Goal: Information Seeking & Learning: Learn about a topic

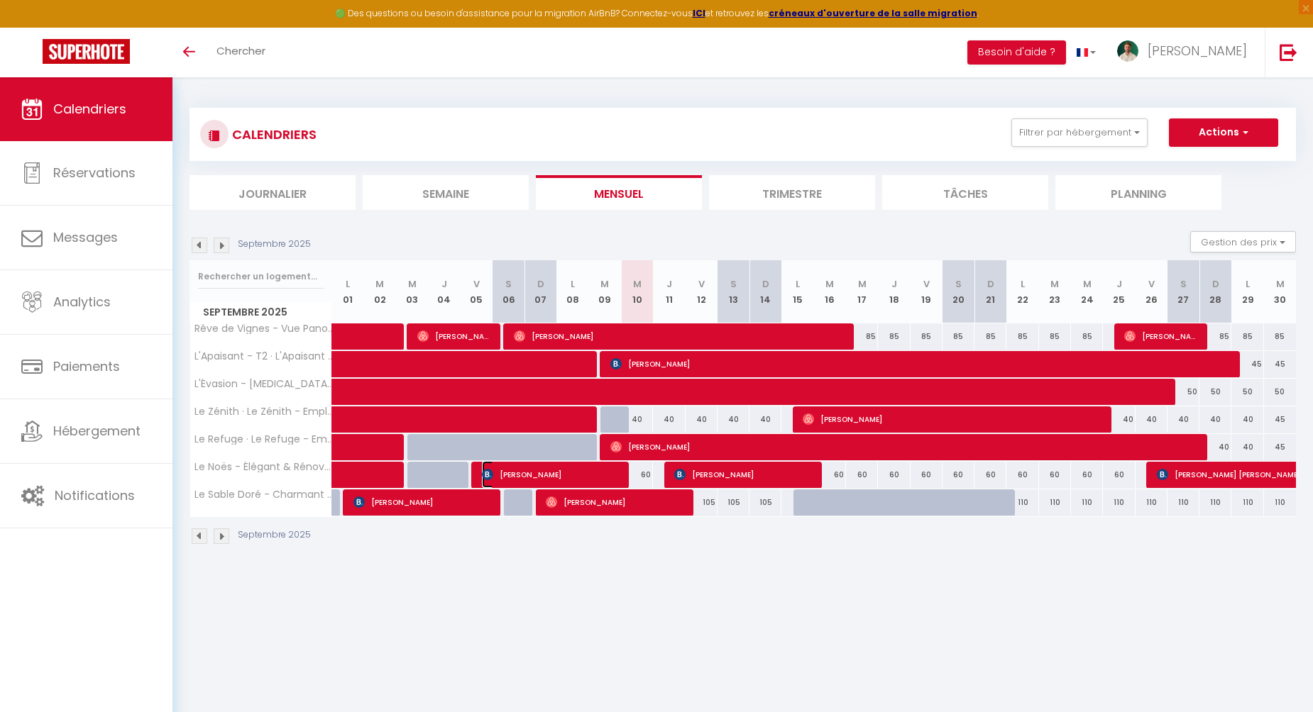
click at [604, 469] on span "[PERSON_NAME]" at bounding box center [552, 474] width 141 height 27
select select "OK"
select select "0"
select select "1"
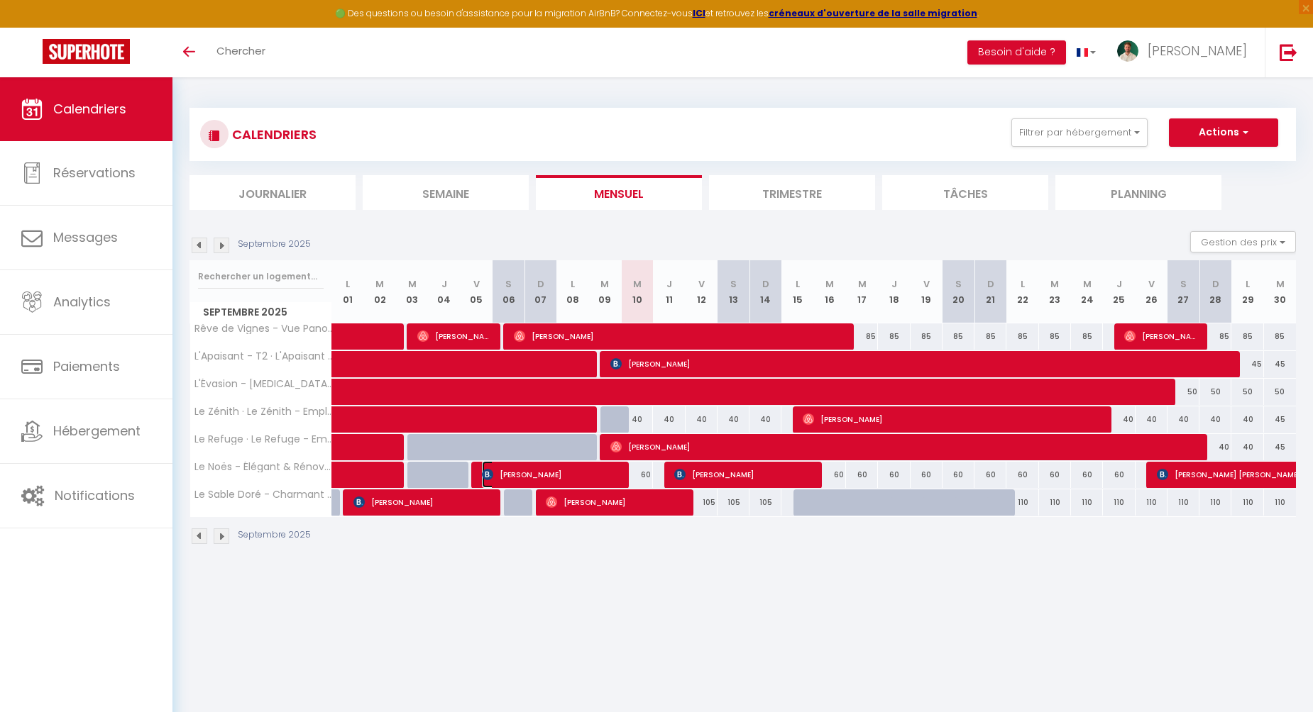
select select "1"
select select
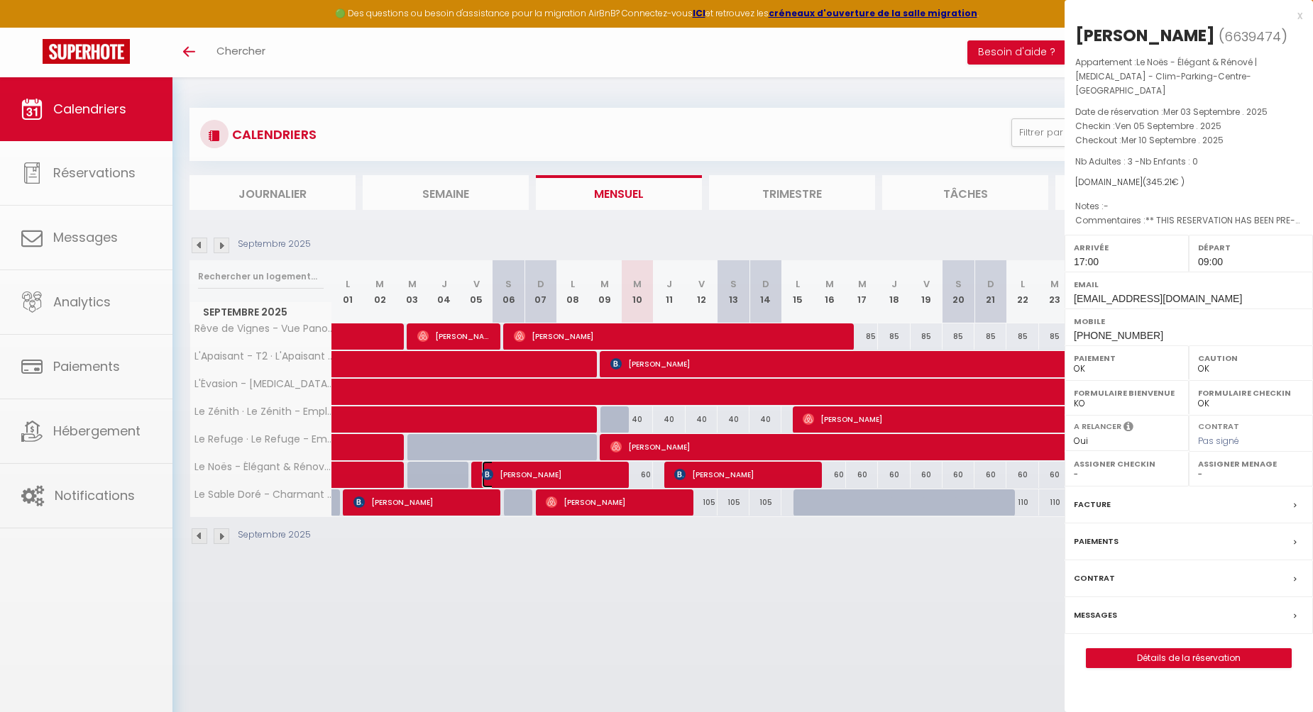
select select "42899"
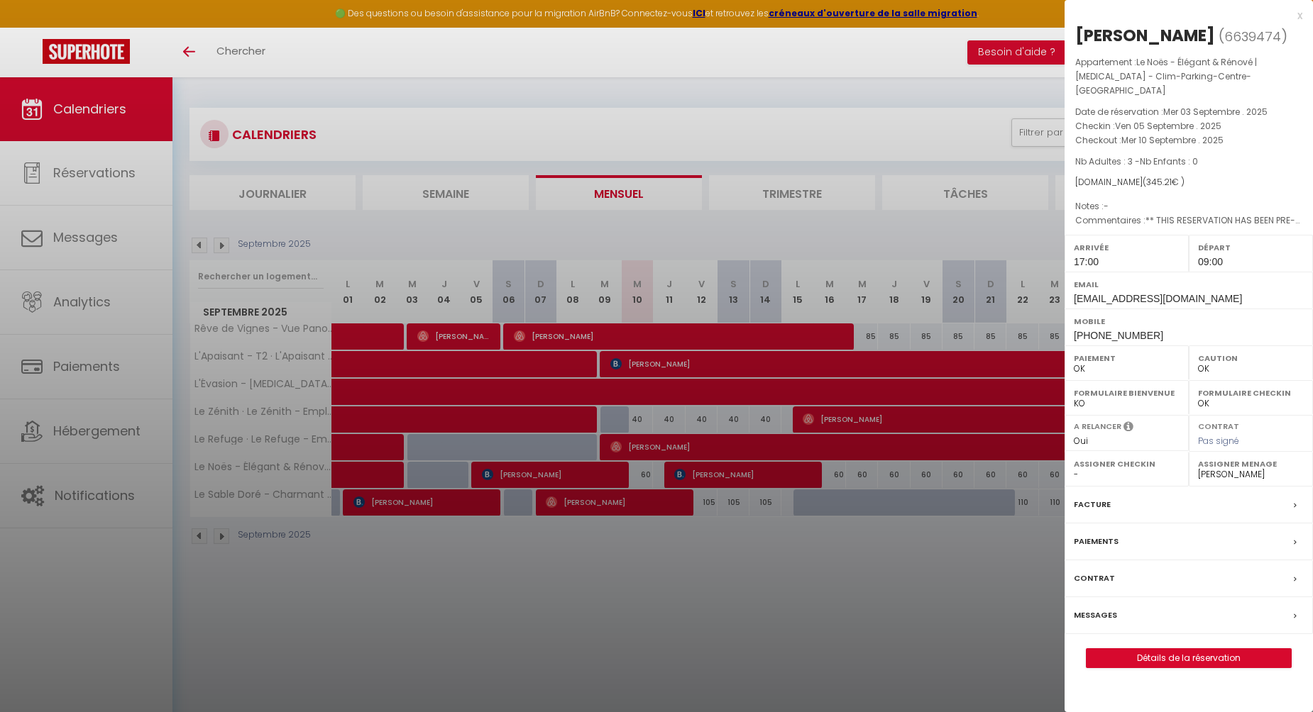
click at [1294, 15] on div "x" at bounding box center [1183, 15] width 238 height 17
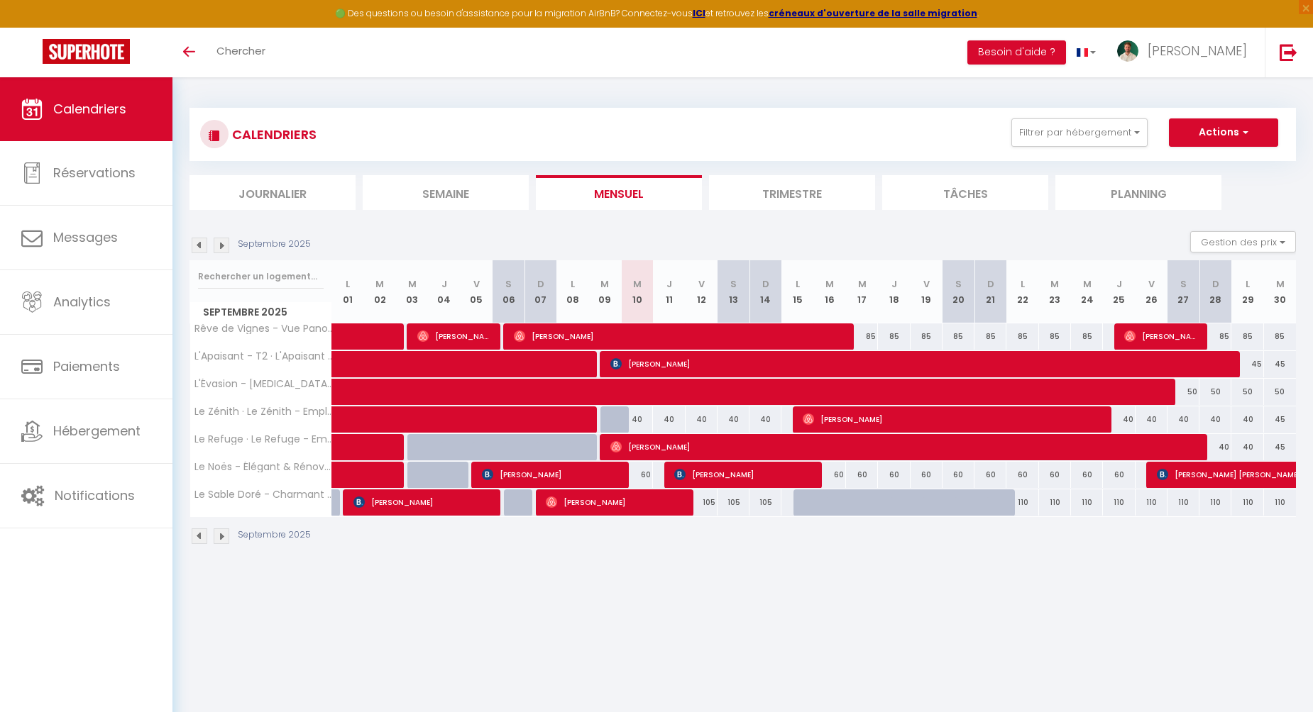
click at [741, 193] on li "Trimestre" at bounding box center [792, 192] width 166 height 35
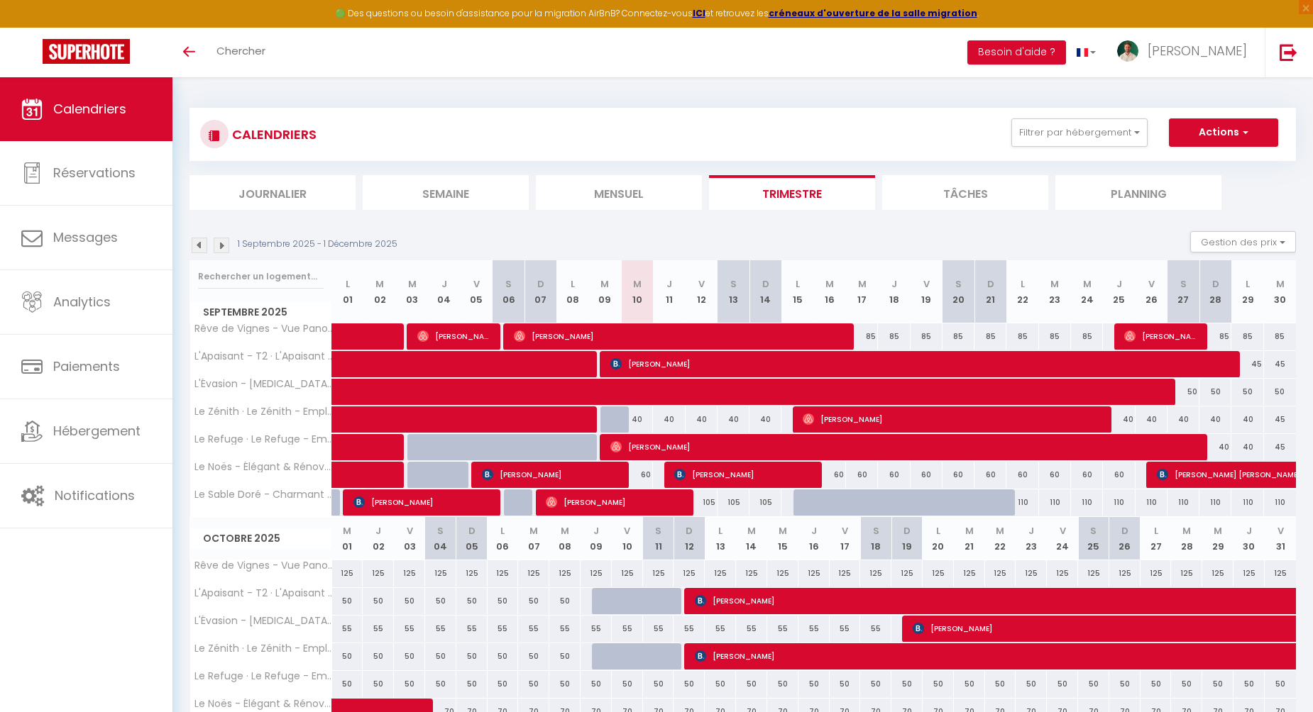
click at [200, 246] on img at bounding box center [200, 246] width 16 height 16
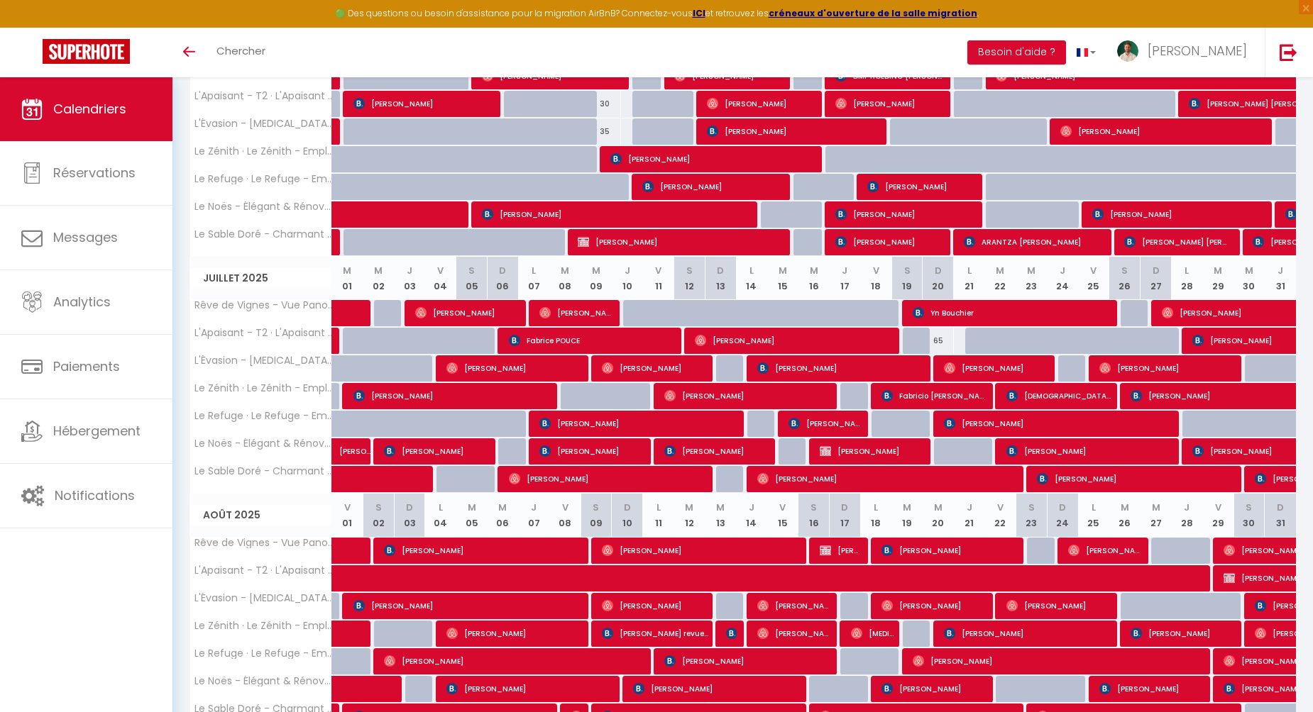
scroll to position [261, 0]
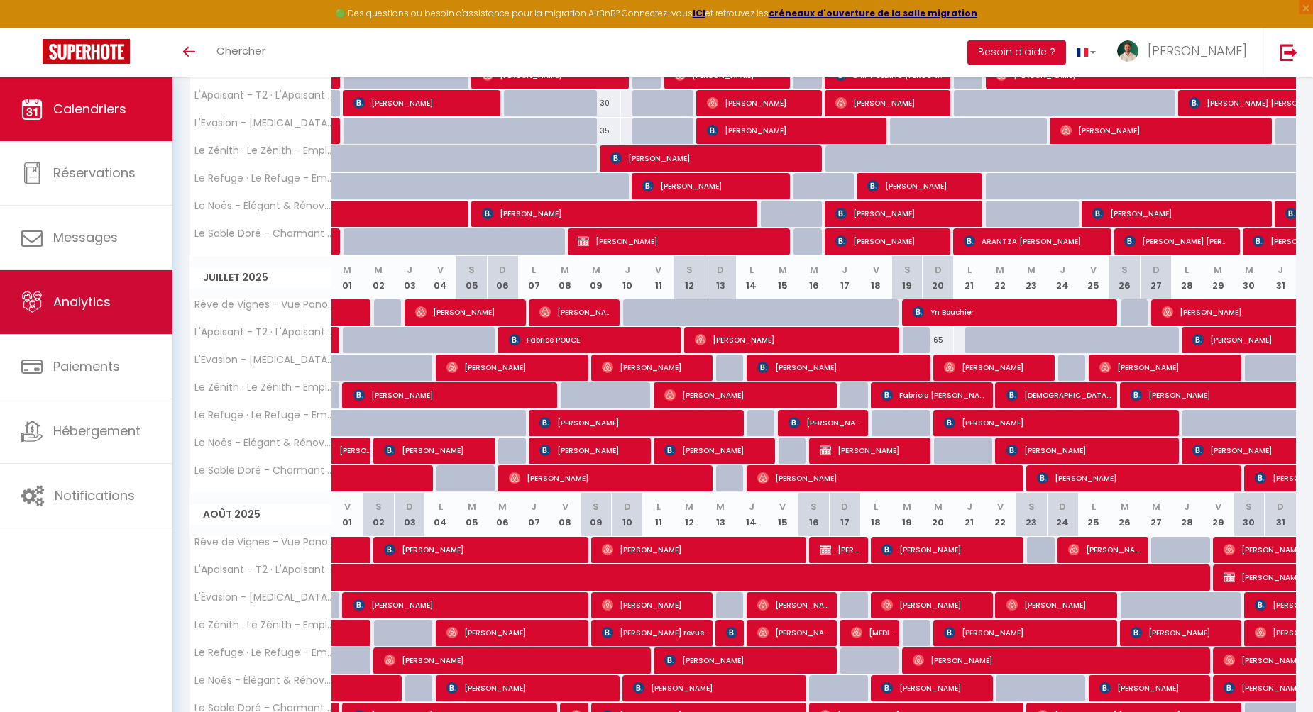
click at [62, 298] on span "Analytics" at bounding box center [81, 302] width 57 height 18
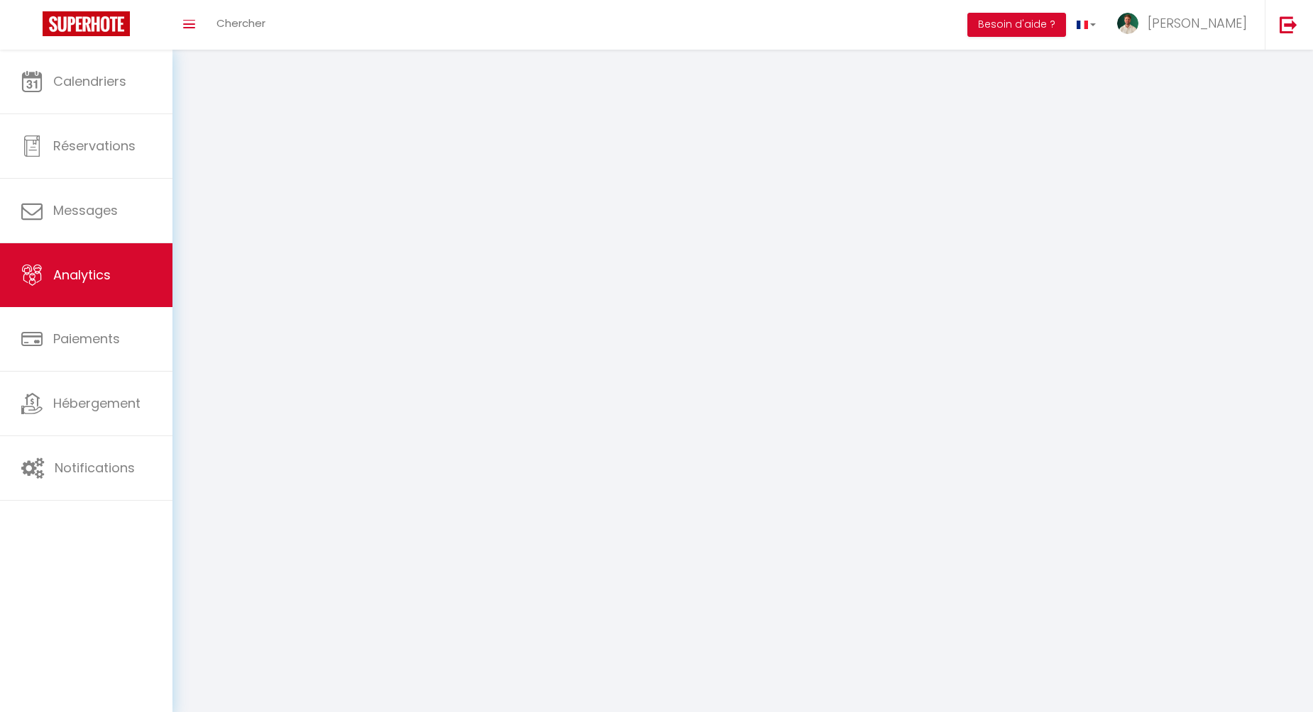
select select "2025"
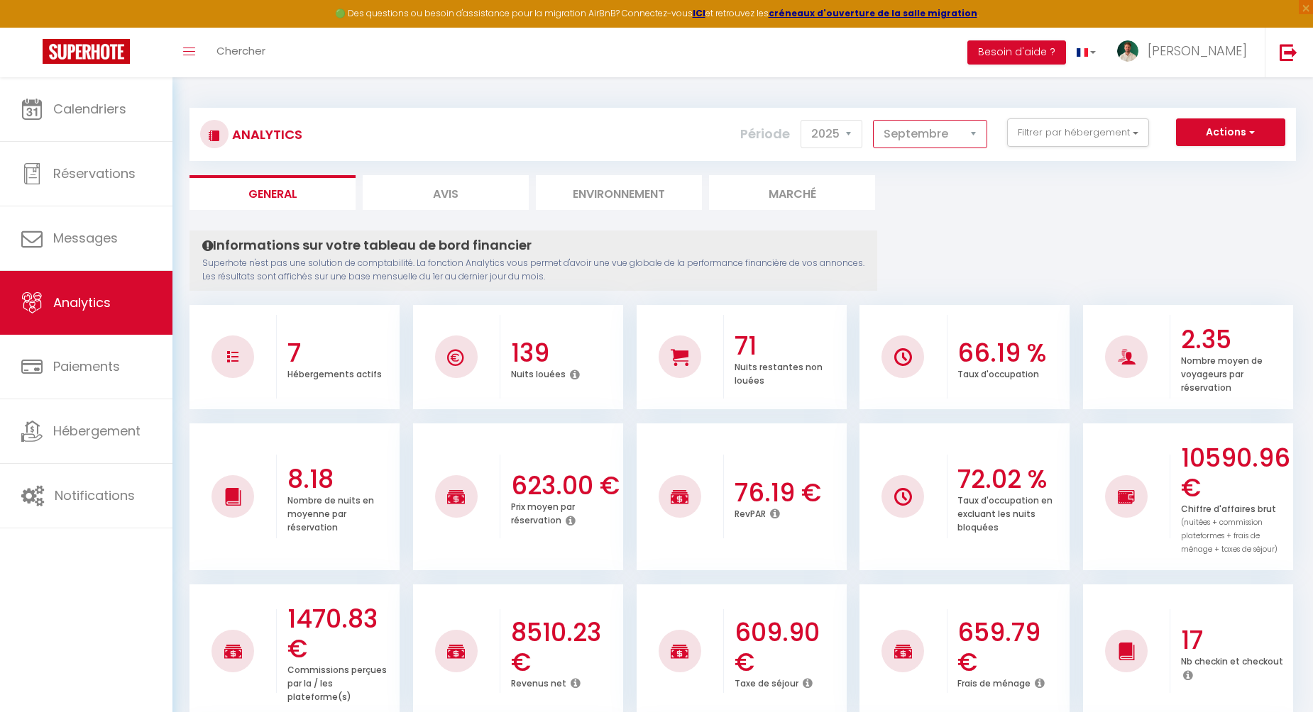
click at [922, 136] on select "[PERSON_NAME] Mars [PERSON_NAME] Juin Juillet Août Septembre Octobre Novembre D…" at bounding box center [930, 134] width 114 height 28
click at [875, 120] on select "[PERSON_NAME] Mars [PERSON_NAME] Juin Juillet Août Septembre Octobre Novembre D…" at bounding box center [930, 134] width 114 height 28
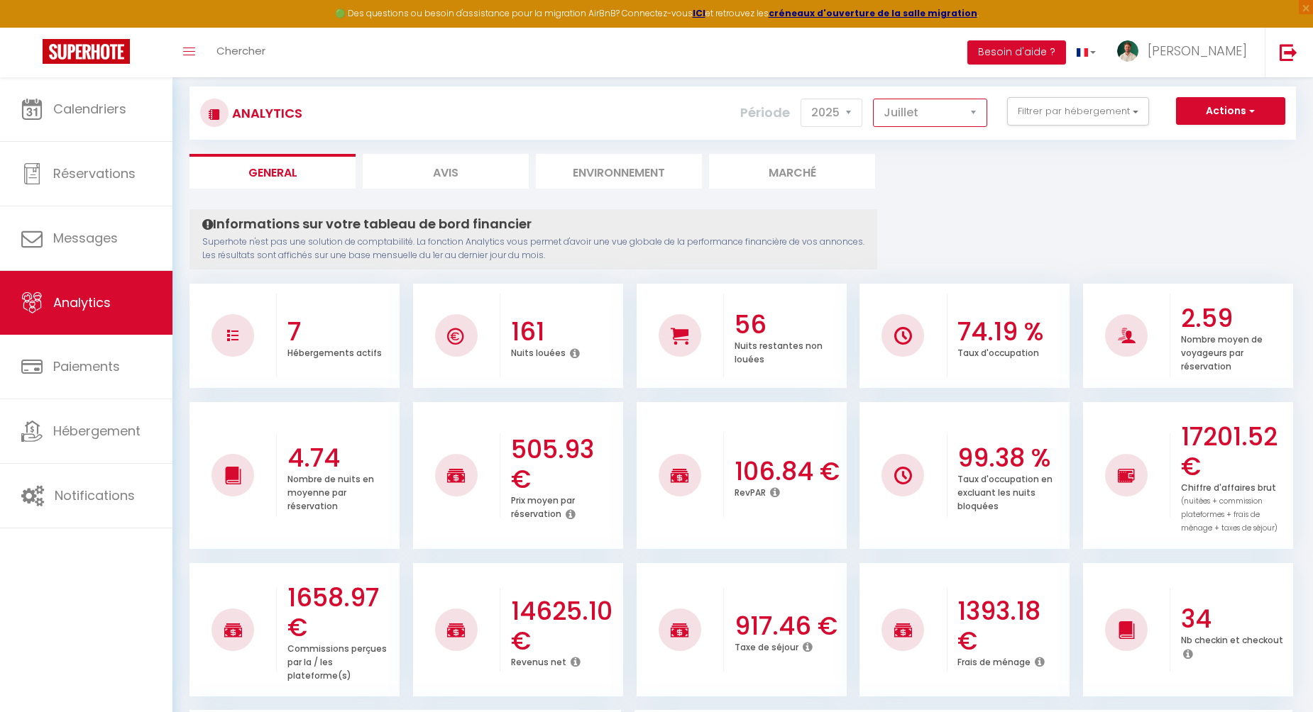
scroll to position [21, 0]
drag, startPoint x: 517, startPoint y: 606, endPoint x: 600, endPoint y: 612, distance: 84.0
click at [600, 612] on h3 "14625.10 €" at bounding box center [565, 627] width 109 height 60
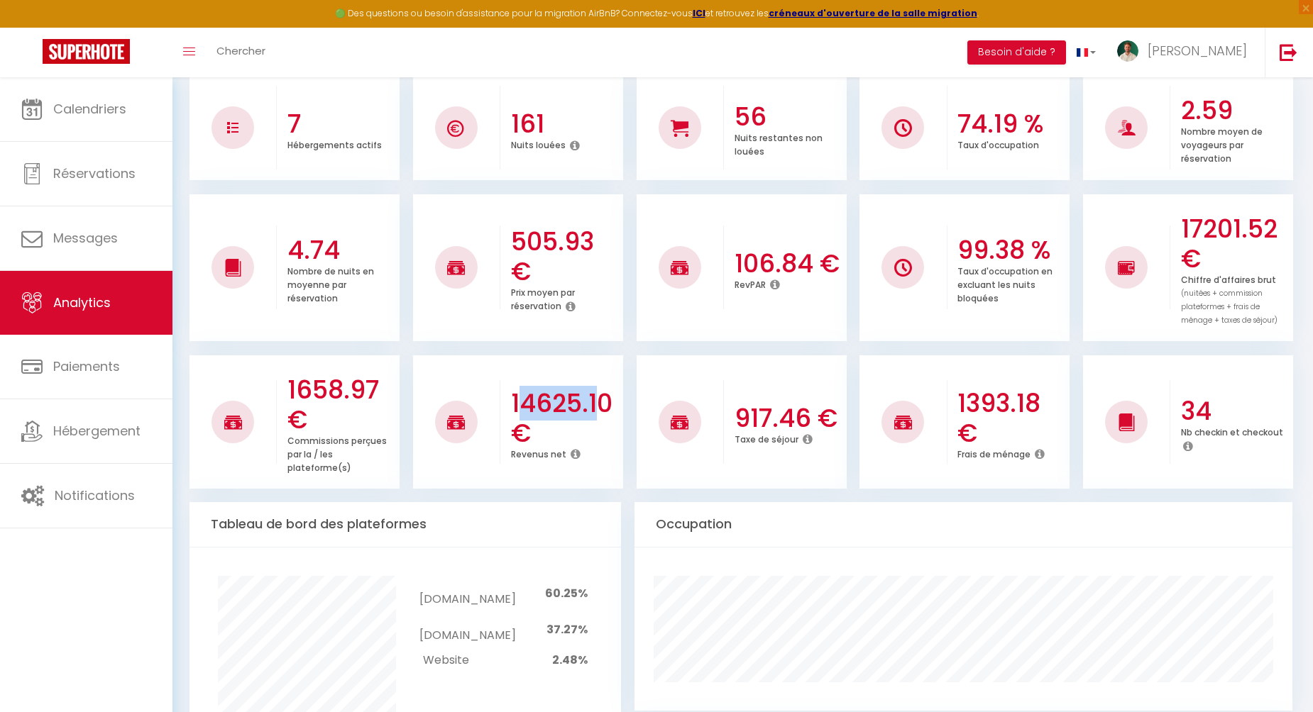
scroll to position [198, 0]
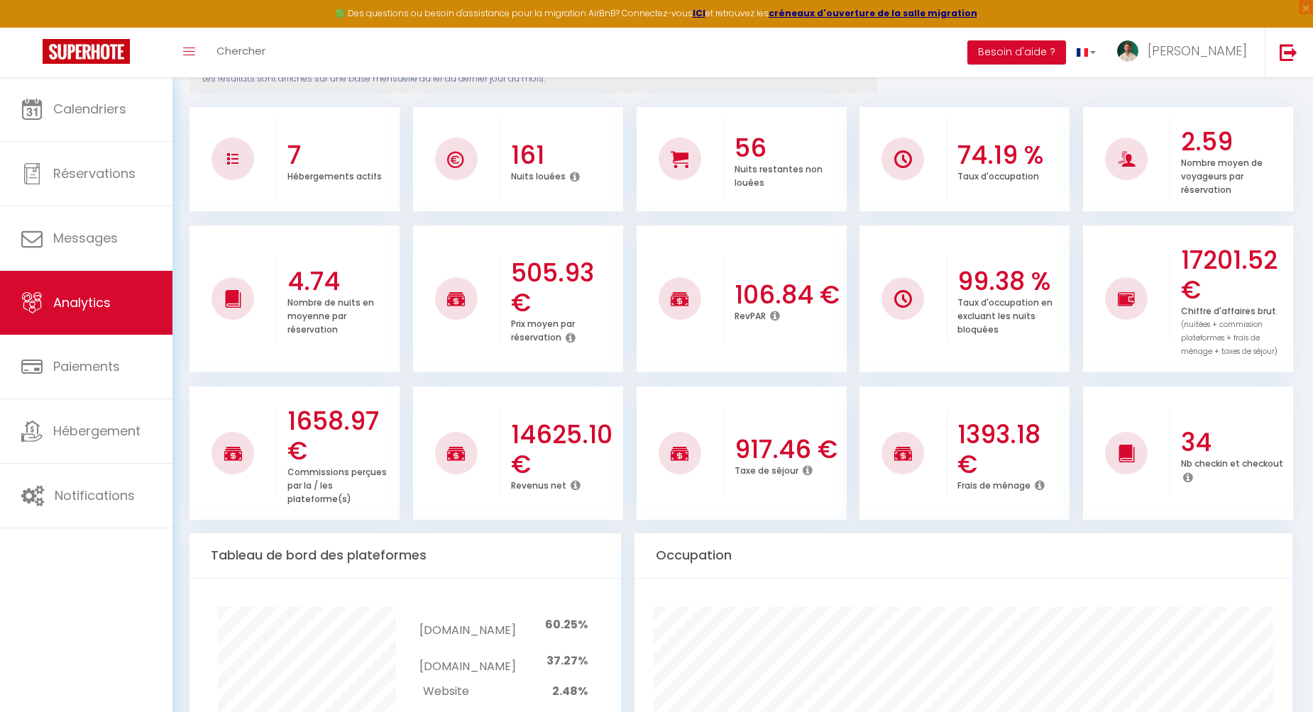
click at [563, 439] on h3 "14625.10 €" at bounding box center [565, 450] width 109 height 60
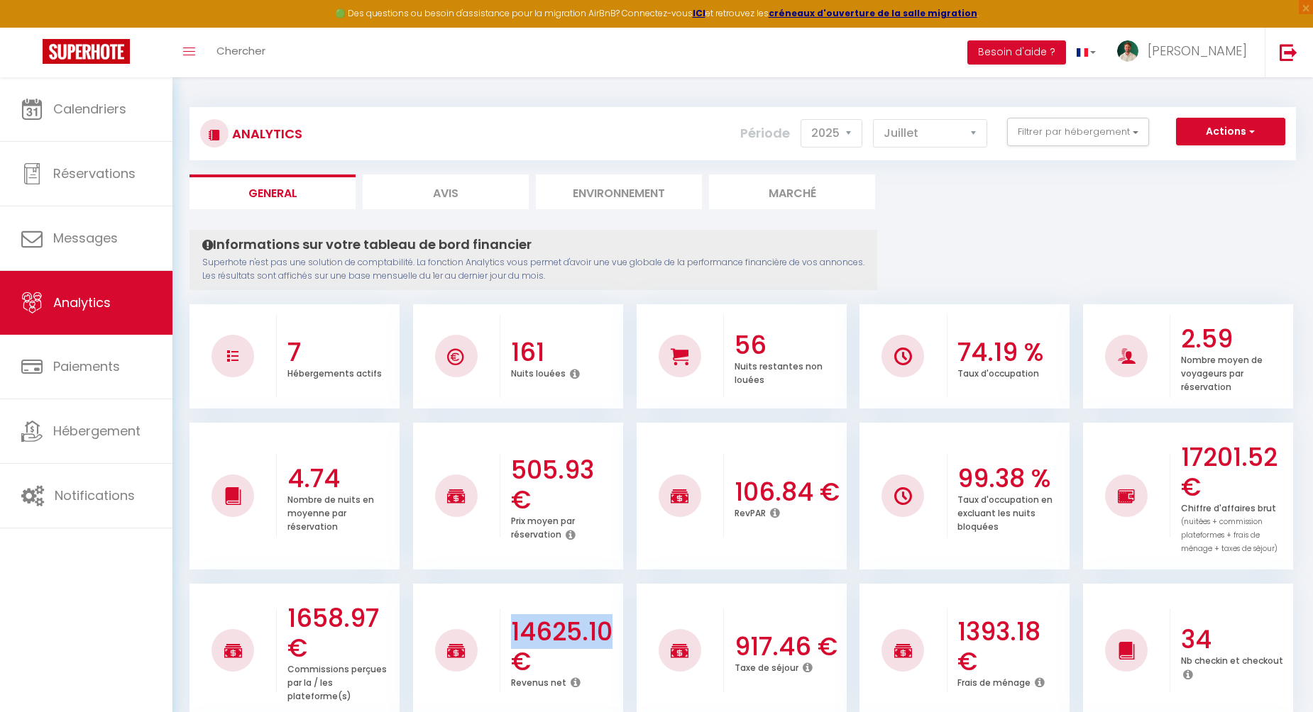
scroll to position [0, 0]
click at [913, 138] on select "[PERSON_NAME] Mars [PERSON_NAME] Juin Juillet Août Septembre Octobre Novembre D…" at bounding box center [930, 134] width 114 height 28
click at [875, 120] on select "[PERSON_NAME] Mars [PERSON_NAME] Juin Juillet Août Septembre Octobre Novembre D…" at bounding box center [930, 134] width 114 height 28
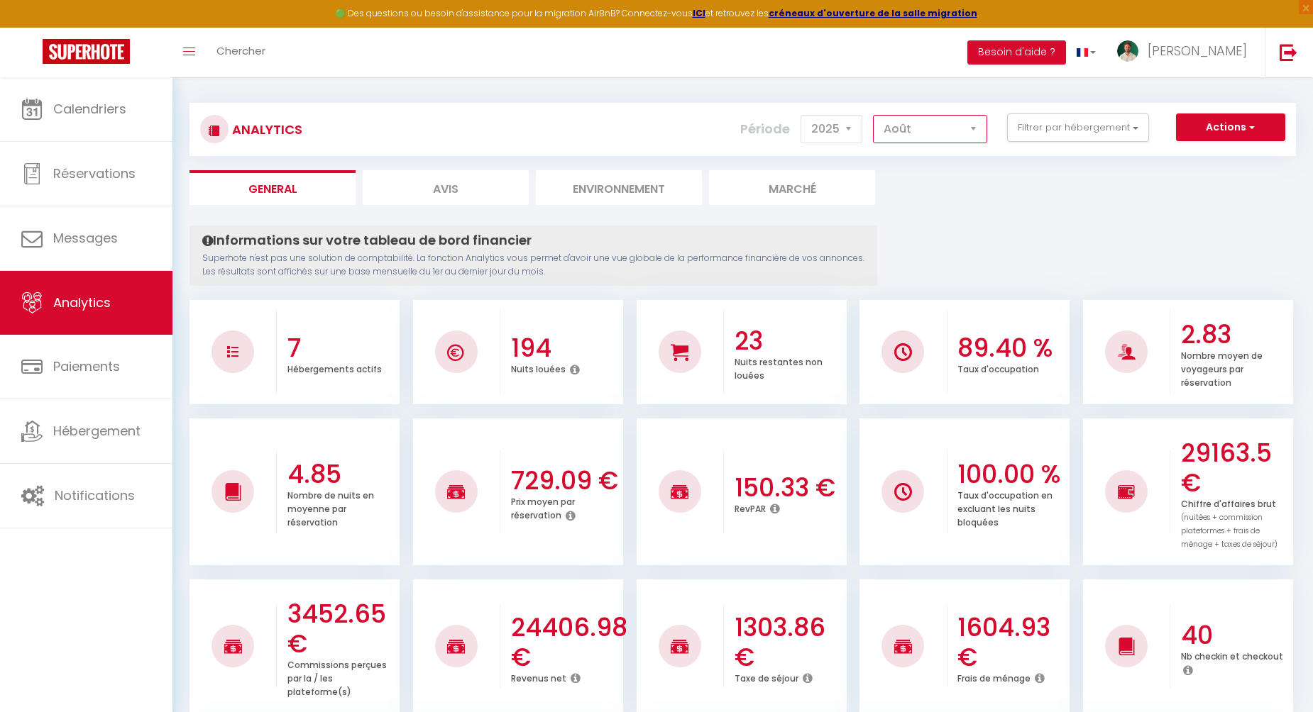
scroll to position [6, 0]
click at [597, 625] on h3 "24406.98 €" at bounding box center [565, 642] width 109 height 60
click at [597, 624] on h3 "24406.98 €" at bounding box center [565, 642] width 109 height 60
click at [922, 183] on ul "General Avis Environnement Marché" at bounding box center [742, 187] width 1106 height 35
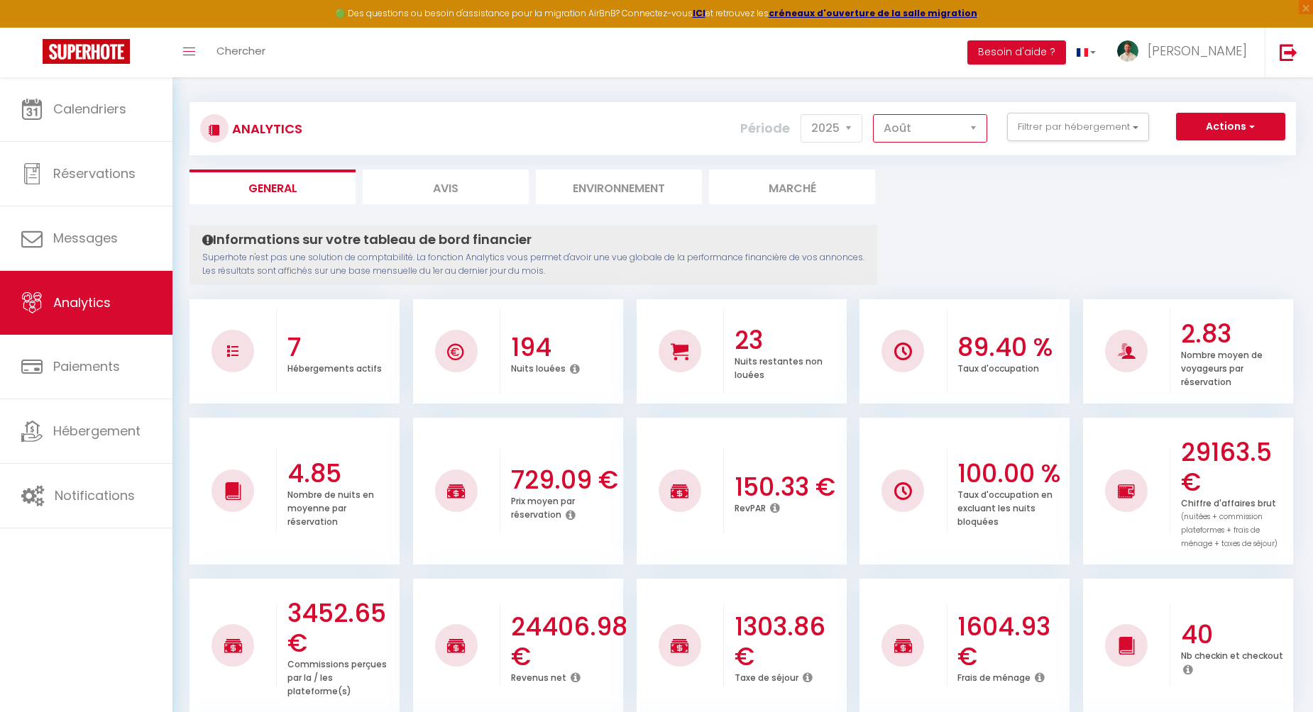
click at [918, 132] on select "[PERSON_NAME] Mars [PERSON_NAME] Juin Juillet Août Septembre Octobre Novembre D…" at bounding box center [930, 128] width 114 height 28
click at [875, 114] on select "[PERSON_NAME] Mars [PERSON_NAME] Juin Juillet Août Septembre Octobre Novembre D…" at bounding box center [930, 128] width 114 height 28
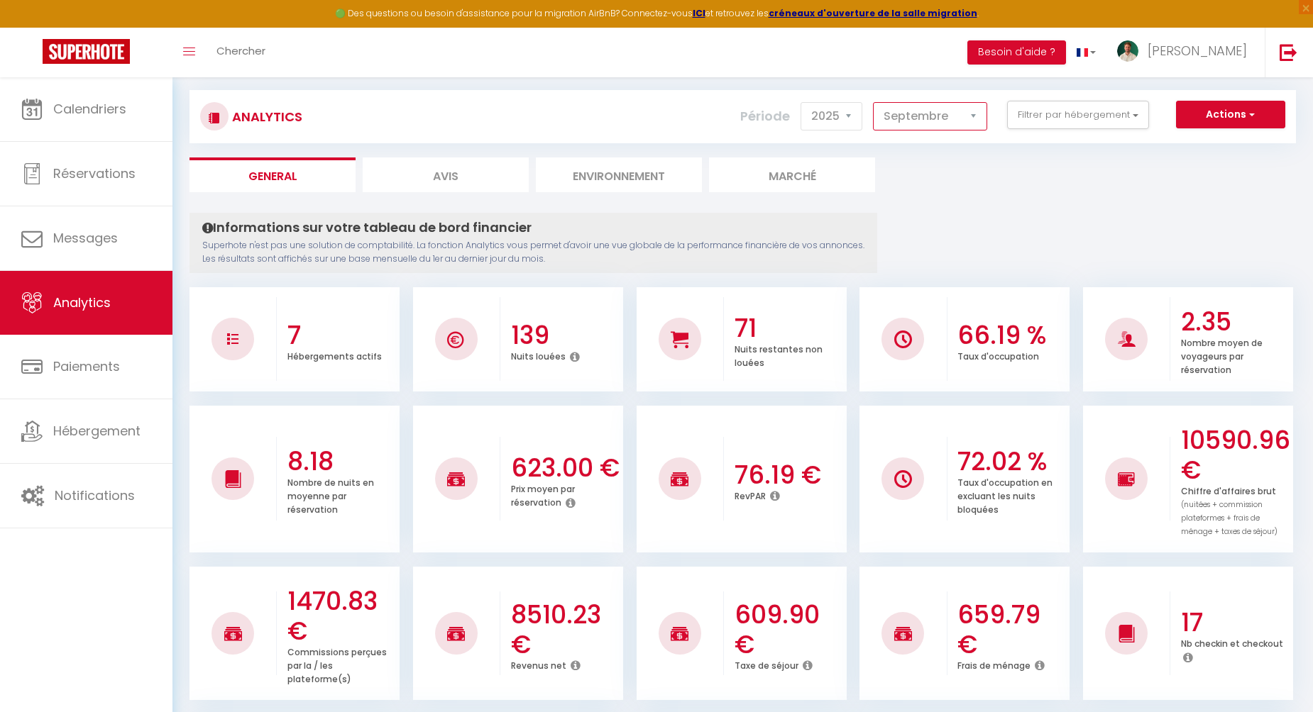
scroll to position [32, 0]
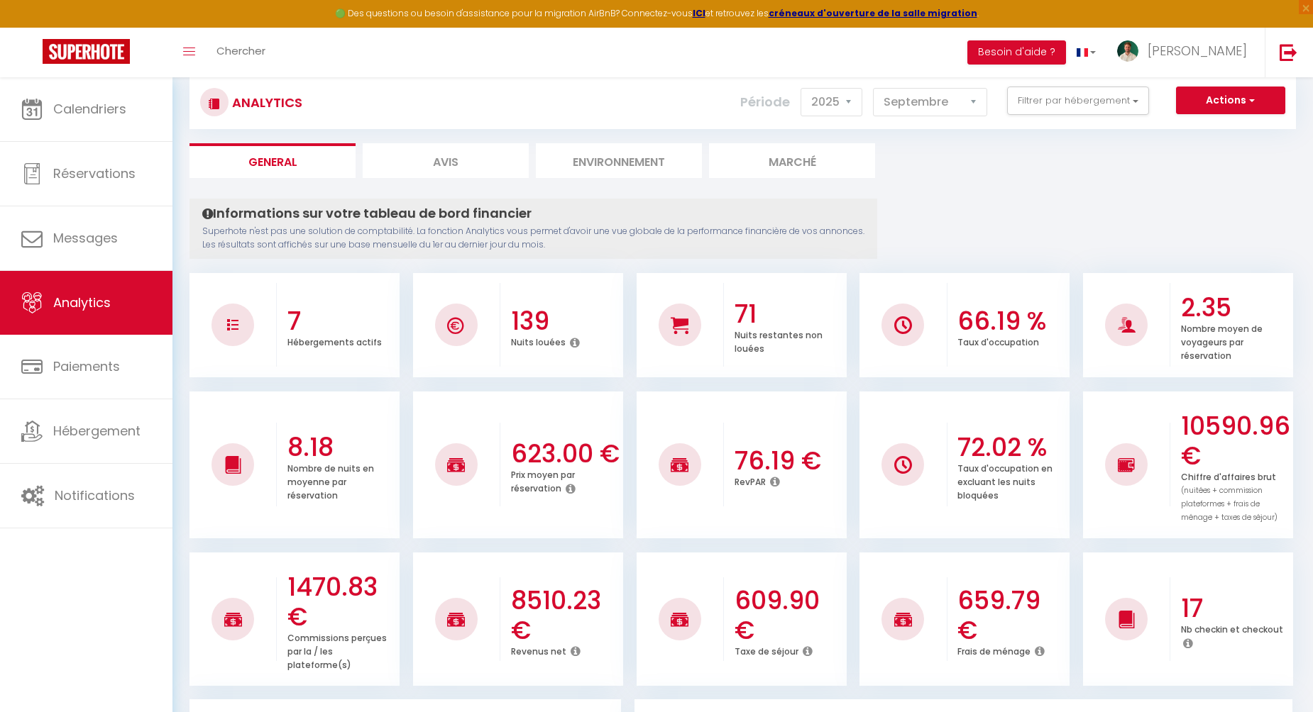
click at [571, 595] on h3 "8510.23 €" at bounding box center [565, 616] width 109 height 60
click at [917, 102] on select "[PERSON_NAME] Mars [PERSON_NAME] Juin Juillet Août Septembre Octobre Novembre D…" at bounding box center [930, 102] width 114 height 28
select select "6"
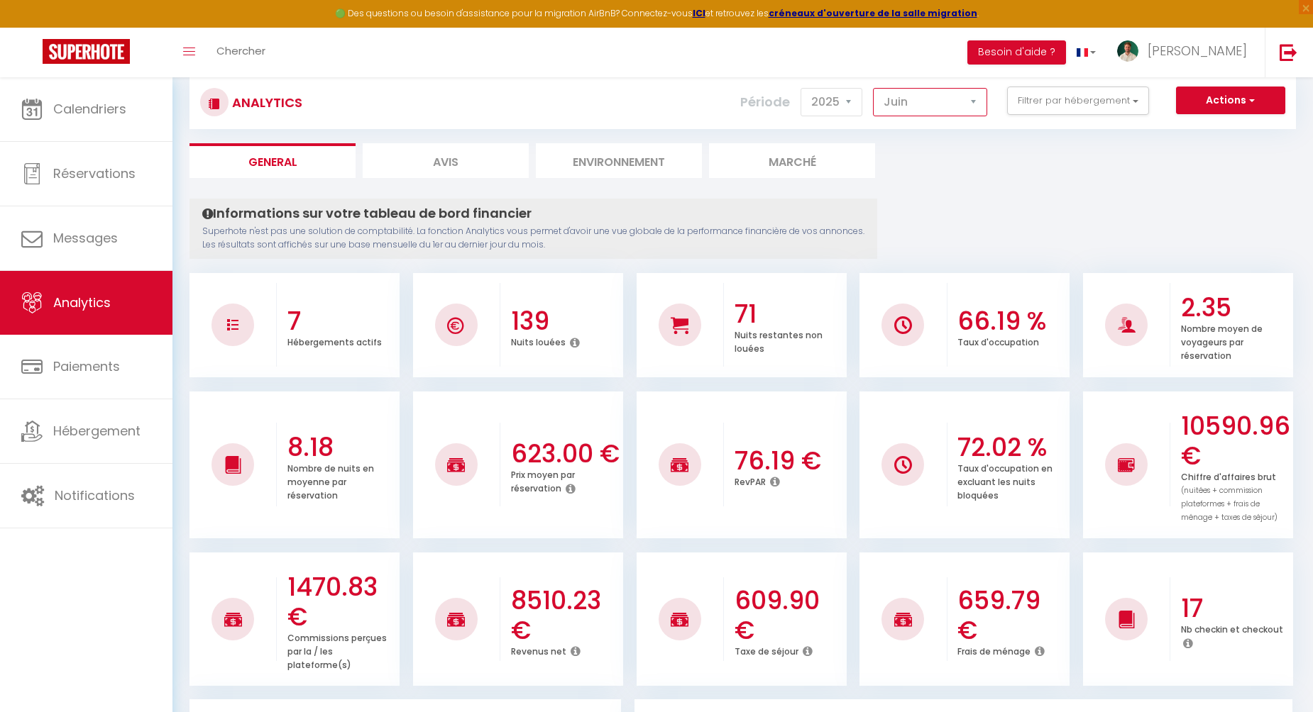
click at [875, 88] on select "[PERSON_NAME] Mars [PERSON_NAME] Juin Juillet Août Septembre Octobre Novembre D…" at bounding box center [930, 102] width 114 height 28
